Goal: Task Accomplishment & Management: Manage account settings

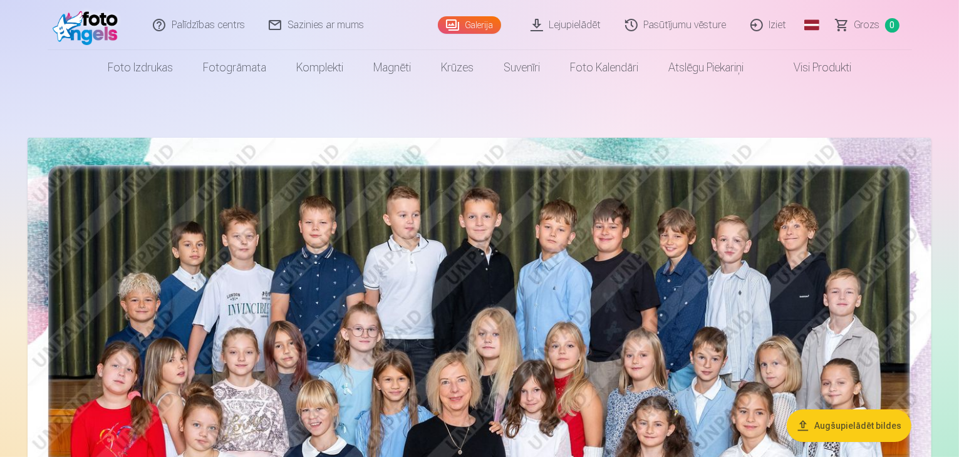
click at [777, 26] on link "Iziet" at bounding box center [769, 25] width 60 height 50
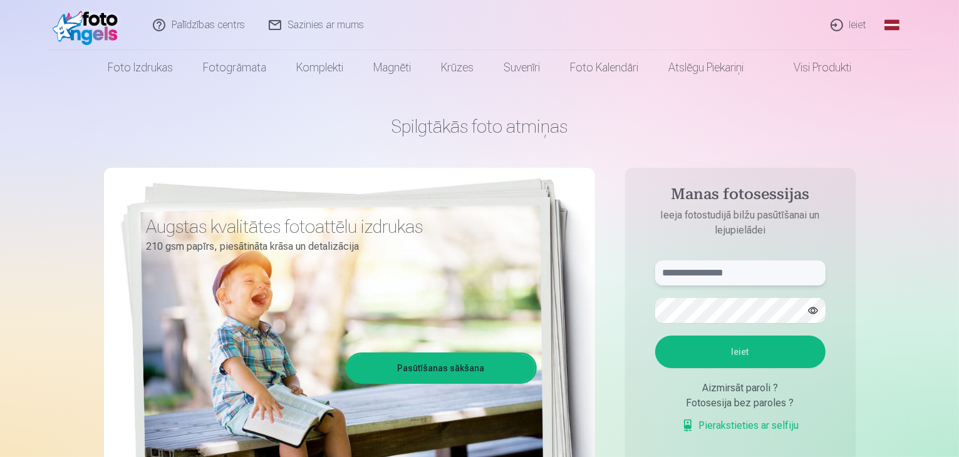
click at [757, 271] on input "text" at bounding box center [740, 273] width 170 height 25
type input "**********"
click at [746, 354] on button "Ieiet" at bounding box center [740, 352] width 170 height 33
